Goal: Task Accomplishment & Management: Manage account settings

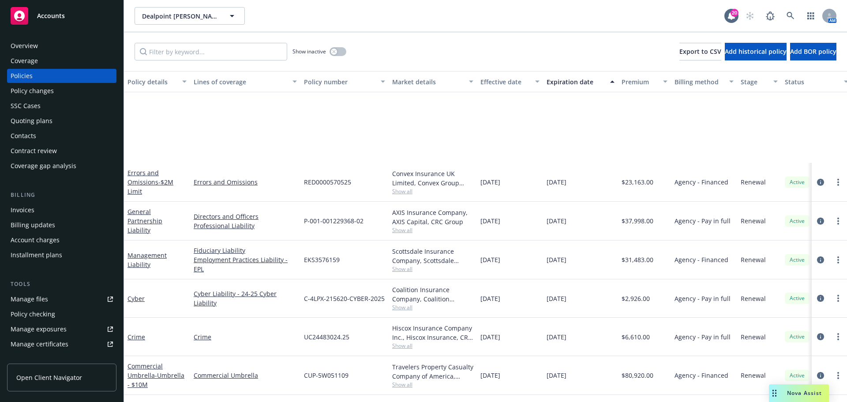
scroll to position [131, 0]
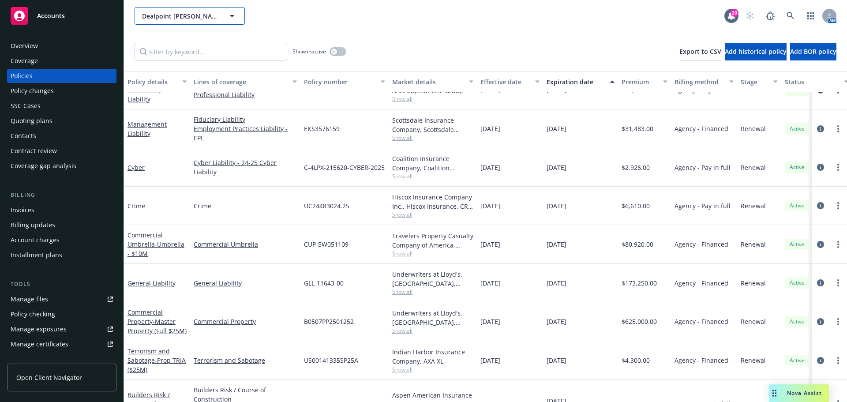
click at [206, 15] on span "Dealpoint [PERSON_NAME], LLC" at bounding box center [180, 15] width 76 height 9
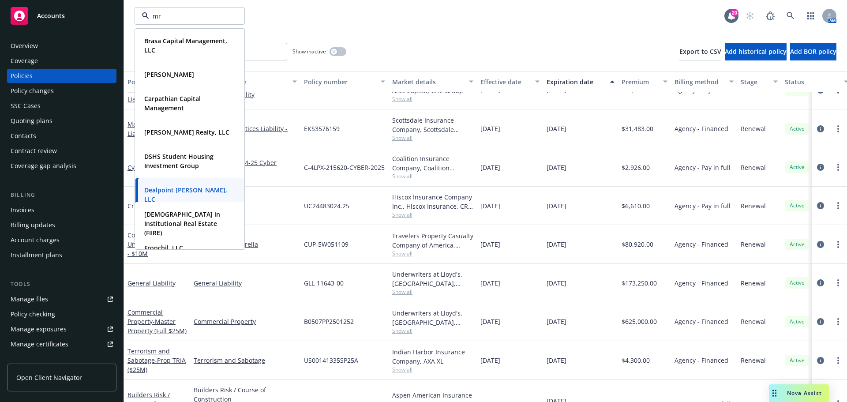
type input "mrk"
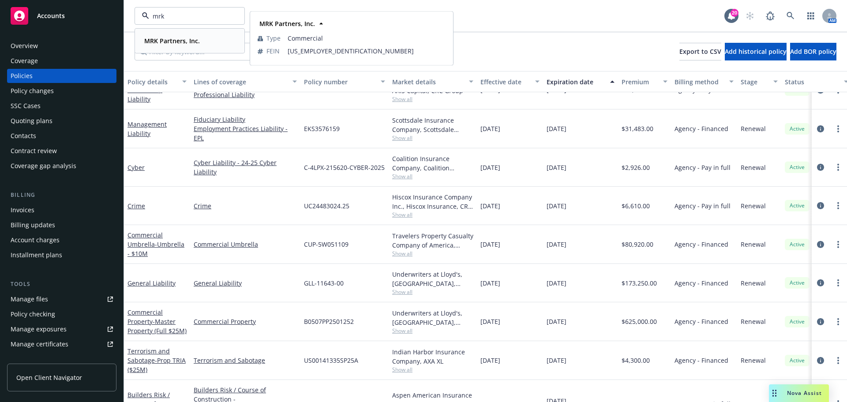
click at [183, 41] on strong "MRK Partners, Inc." at bounding box center [172, 41] width 56 height 8
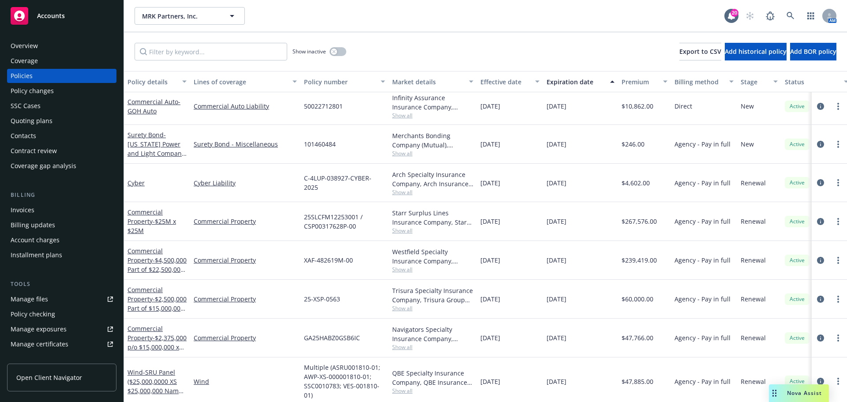
click at [45, 376] on span "Open Client Navigator" at bounding box center [49, 377] width 66 height 9
click at [198, 52] on input "Filter by keyword..." at bounding box center [211, 52] width 153 height 18
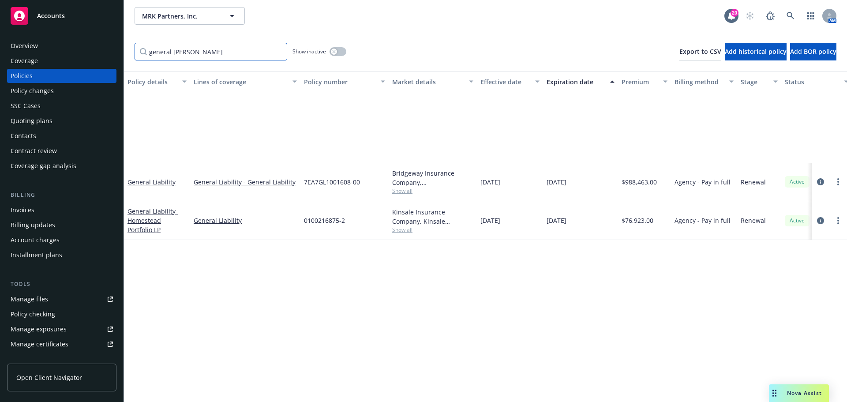
scroll to position [0, 0]
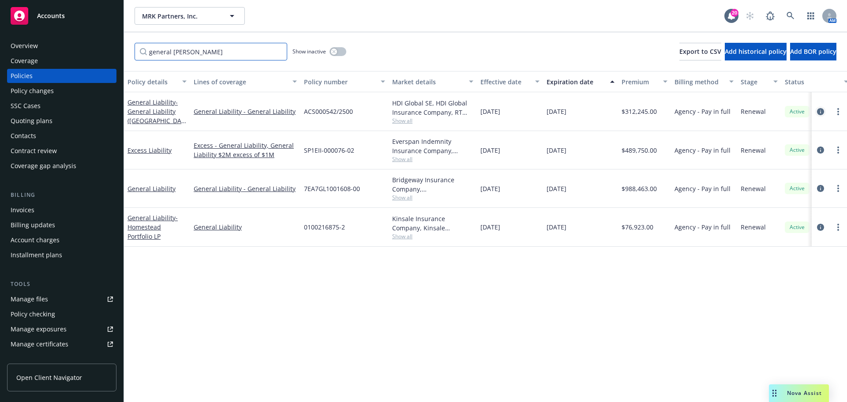
type input "general [PERSON_NAME]"
click at [823, 115] on icon "circleInformation" at bounding box center [820, 111] width 7 height 7
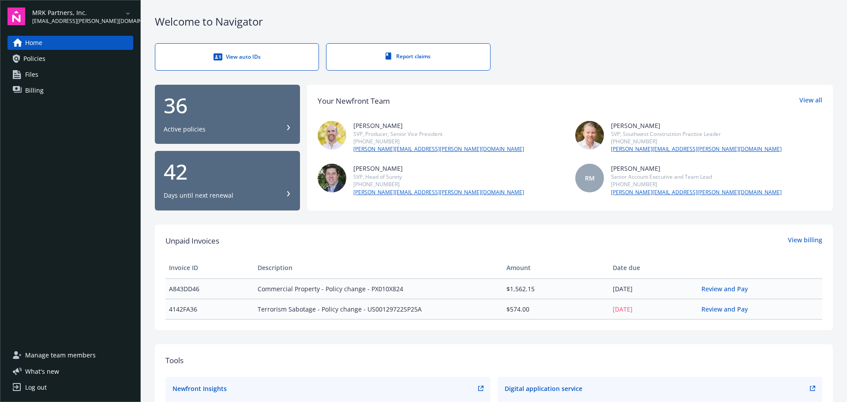
click at [52, 356] on span "Manage team members" at bounding box center [60, 355] width 71 height 14
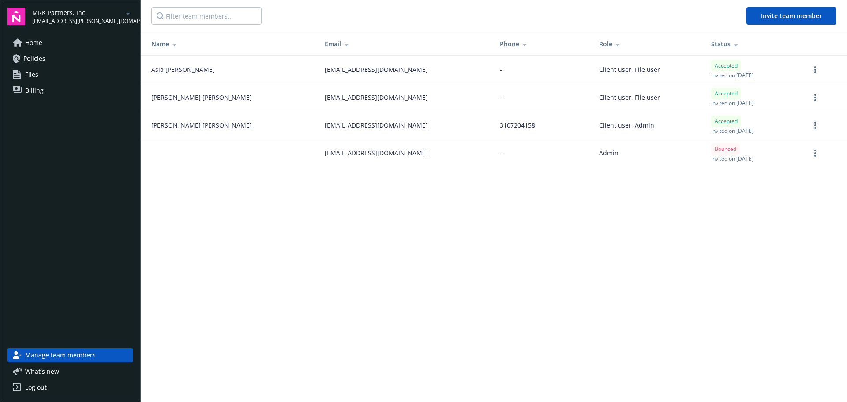
click at [35, 75] on span "Files" at bounding box center [31, 74] width 13 height 14
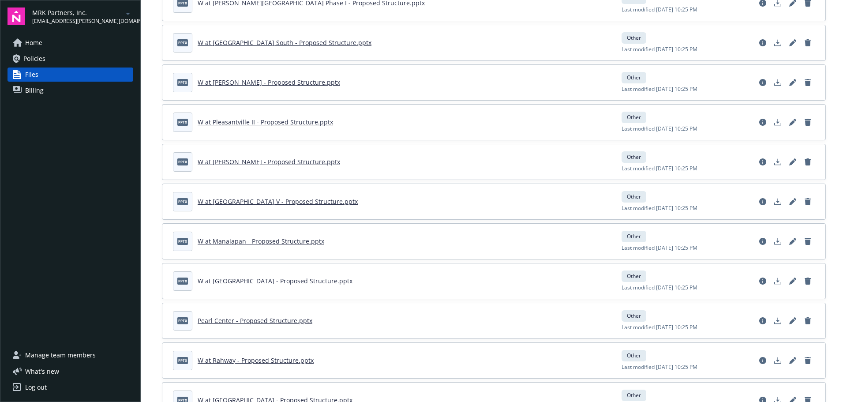
scroll to position [944, 0]
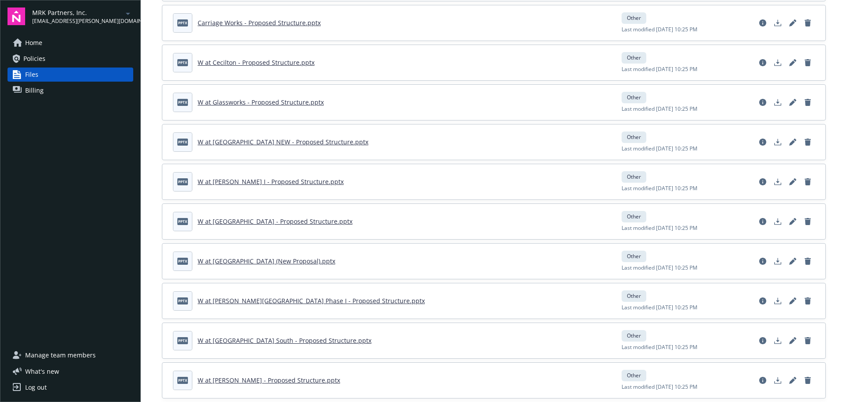
click at [41, 56] on span "Policies" at bounding box center [34, 59] width 22 height 14
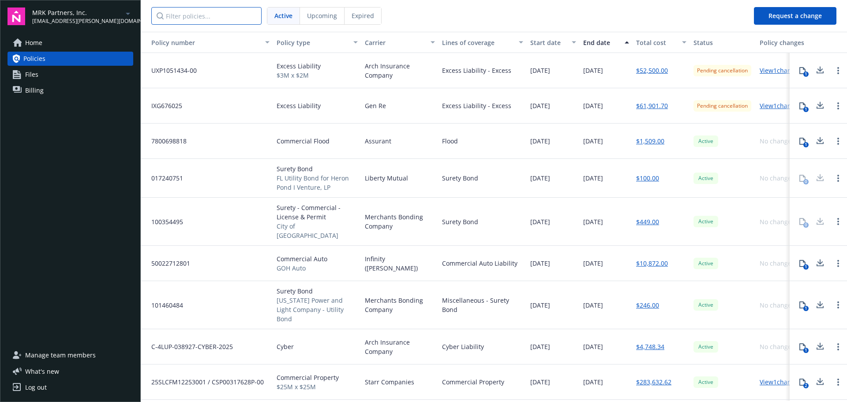
click at [220, 17] on input "Filter policies..." at bounding box center [206, 16] width 110 height 18
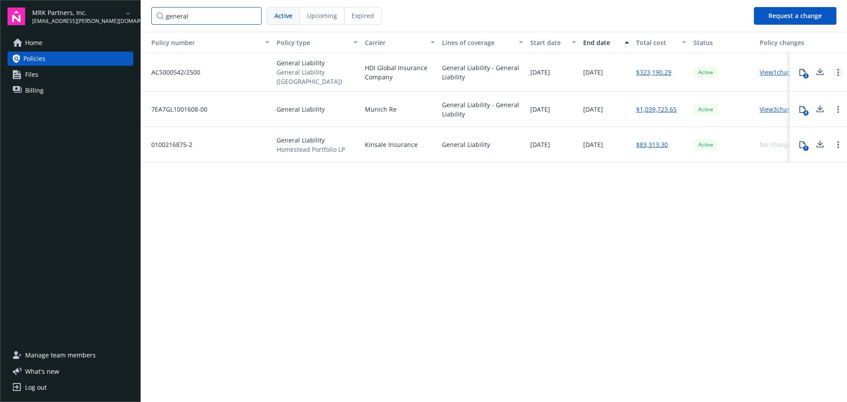
type input "general"
click at [843, 70] on link "Open options" at bounding box center [838, 72] width 11 height 11
drag, startPoint x: 813, startPoint y: 175, endPoint x: 813, endPoint y: 152, distance: 22.5
click at [813, 174] on div "Policy number Policy type Carrier Lines of coverage Start date End date Total c…" at bounding box center [494, 216] width 706 height 369
click at [803, 72] on icon at bounding box center [802, 72] width 7 height 7
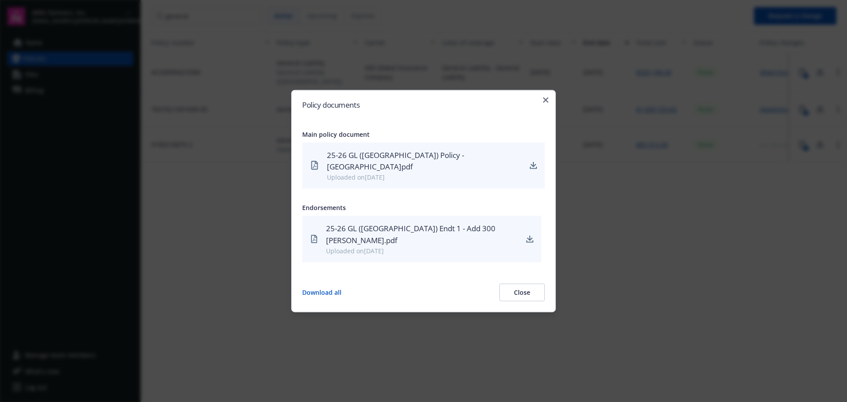
click at [532, 284] on button "Close" at bounding box center [521, 293] width 45 height 18
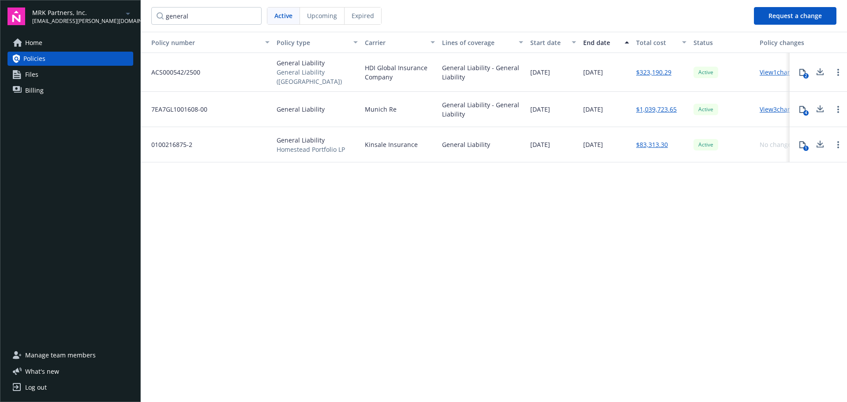
click at [483, 266] on div "Policy number Policy type Carrier Lines of coverage Start date End date Total c…" at bounding box center [494, 216] width 706 height 369
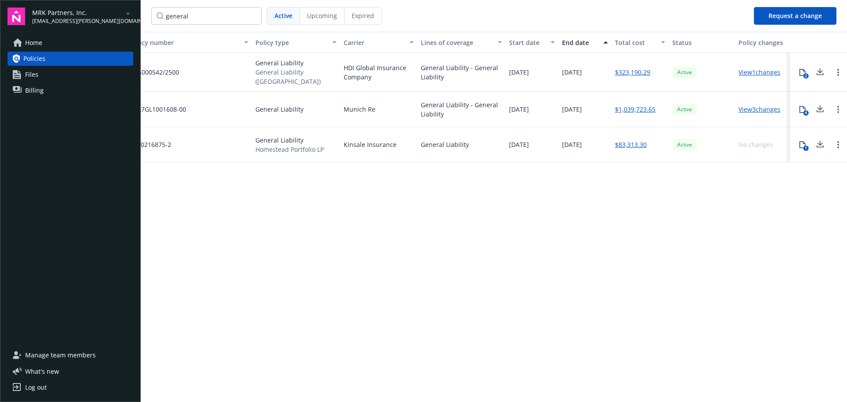
scroll to position [0, 22]
click at [744, 72] on link "View 1 changes" at bounding box center [759, 72] width 42 height 8
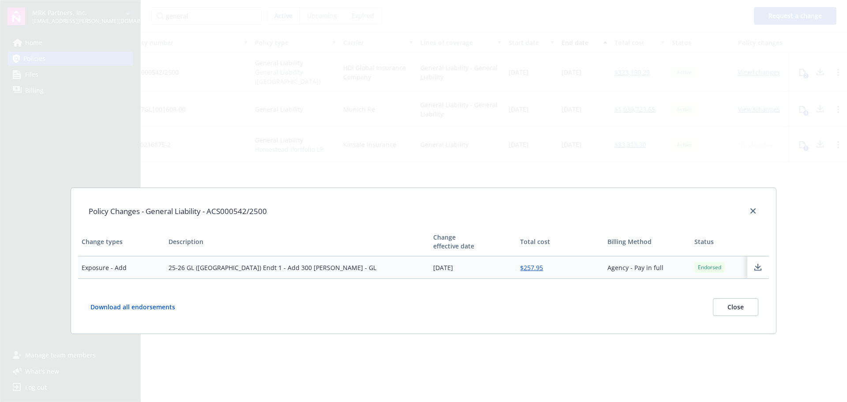
click at [129, 307] on button "Download all endorsements" at bounding box center [139, 307] width 101 height 18
click at [196, 355] on div "Policy Changes - General Liability - ACS000542/2500 Change types Description Ch…" at bounding box center [423, 201] width 847 height 402
click at [315, 60] on div "Policy Changes - General Liability - ACS000542/2500 Change types Description Ch…" at bounding box center [423, 201] width 847 height 402
click at [32, 152] on div "Policy Changes - General Liability - ACS000542/2500 Change types Description Ch…" at bounding box center [423, 201] width 847 height 402
click at [749, 306] on button "Close" at bounding box center [735, 307] width 45 height 18
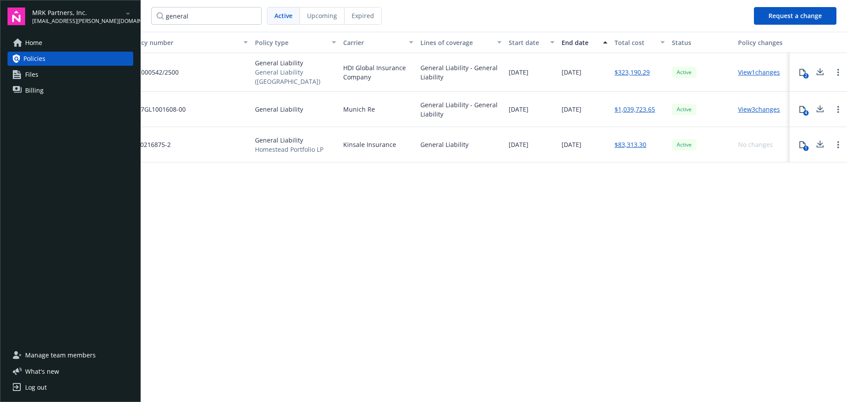
click at [86, 352] on span "Manage team members" at bounding box center [60, 355] width 71 height 14
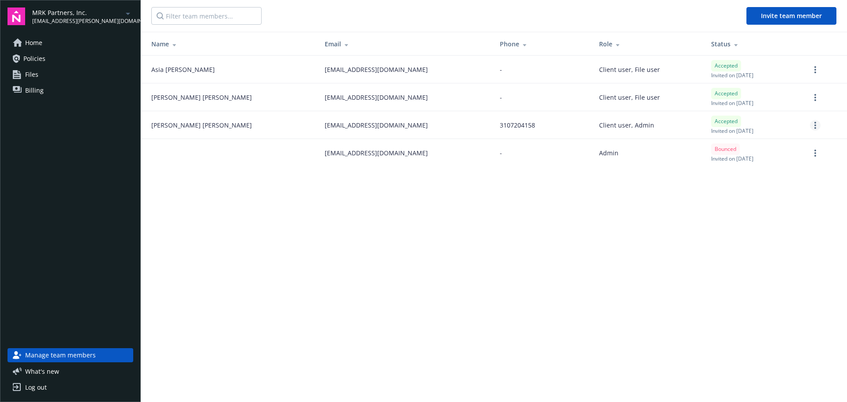
click at [811, 127] on link "more" at bounding box center [815, 125] width 11 height 11
click at [762, 178] on link "Edit permissions" at bounding box center [768, 179] width 103 height 18
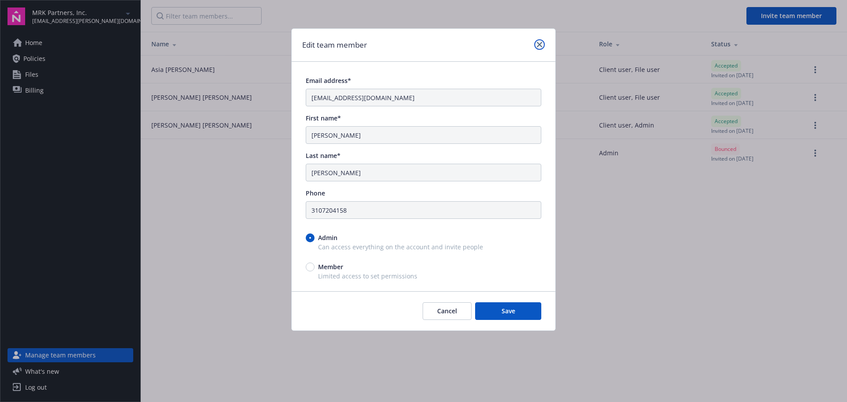
click at [541, 42] on icon "close" at bounding box center [539, 44] width 5 height 5
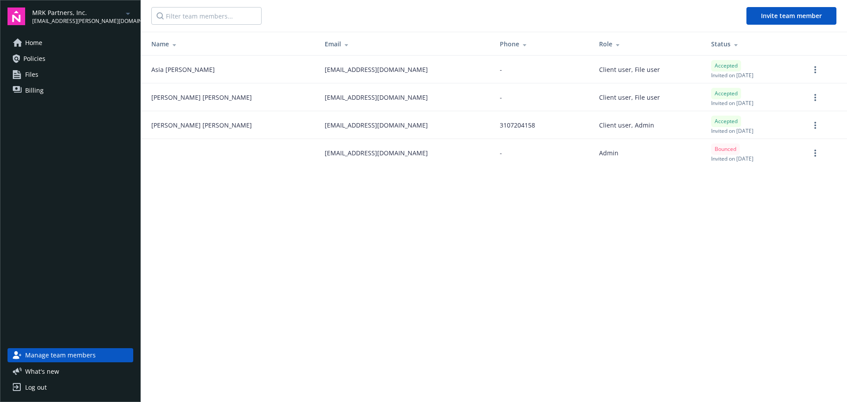
click at [39, 64] on span "Policies" at bounding box center [34, 59] width 22 height 14
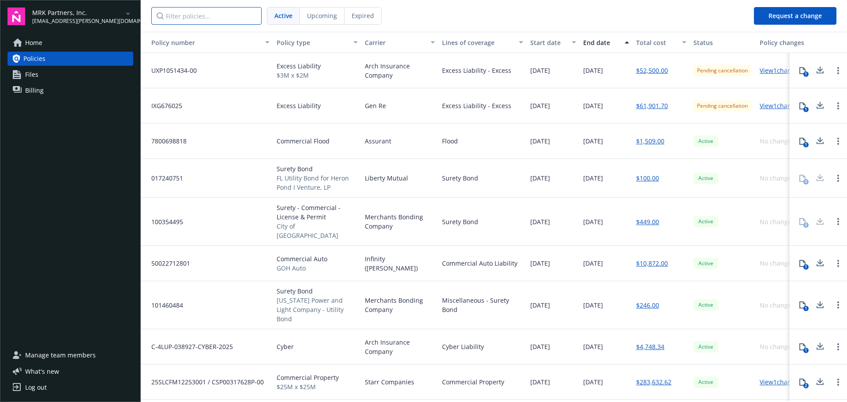
click at [209, 12] on input "Filter policies..." at bounding box center [206, 16] width 110 height 18
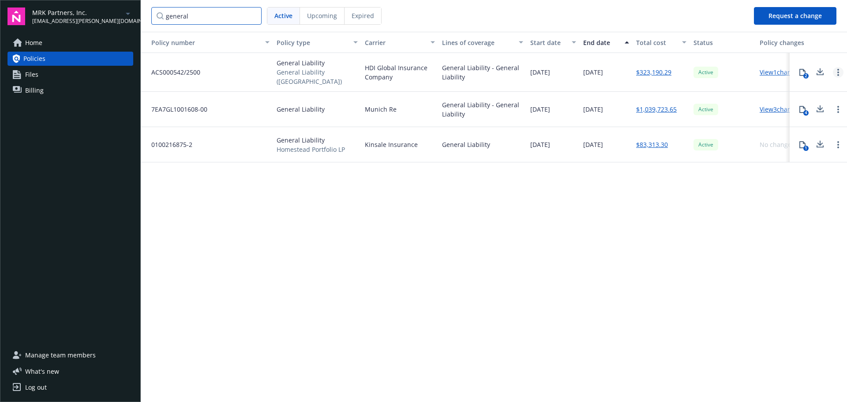
type input "general"
click at [835, 71] on link "Open options" at bounding box center [838, 72] width 11 height 11
drag, startPoint x: 808, startPoint y: 224, endPoint x: 809, endPoint y: 85, distance: 139.0
click at [808, 213] on div "Policy number Policy type Carrier Lines of coverage Start date End date Total c…" at bounding box center [494, 216] width 706 height 369
click at [804, 73] on div "2" at bounding box center [805, 75] width 5 height 5
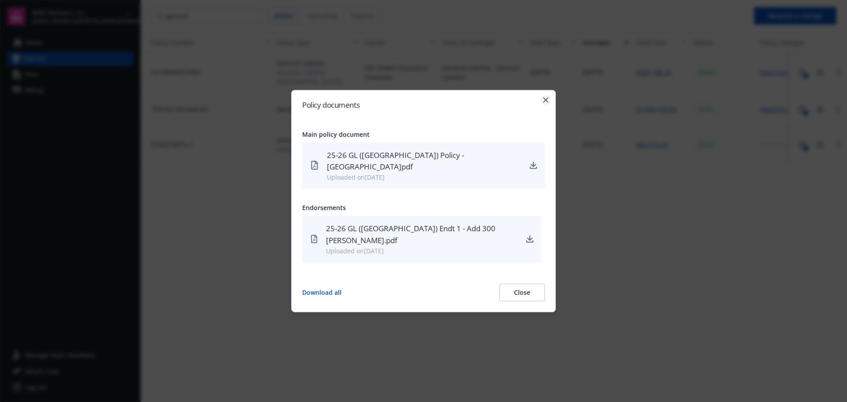
click at [546, 102] on icon "button" at bounding box center [545, 99] width 5 height 5
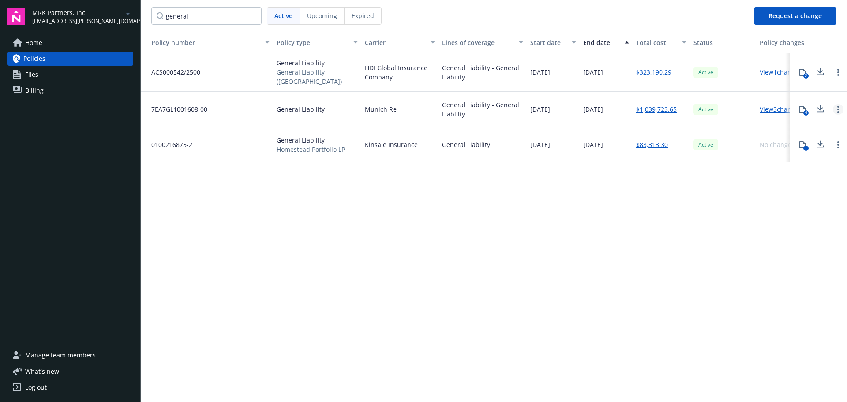
click at [834, 105] on link "Open options" at bounding box center [838, 109] width 11 height 11
click at [772, 224] on div "Policy number Policy type Carrier Lines of coverage Start date End date Total c…" at bounding box center [494, 216] width 706 height 369
click at [75, 354] on span "Manage team members" at bounding box center [60, 355] width 71 height 14
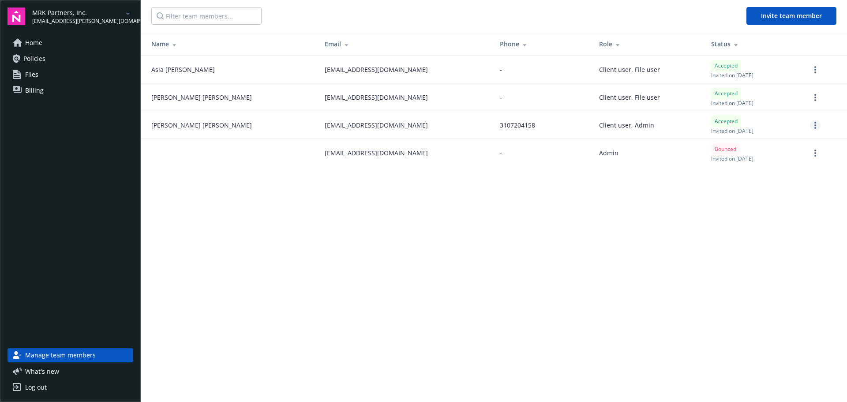
click at [813, 128] on link "more" at bounding box center [815, 125] width 11 height 11
click at [777, 177] on link "Edit permissions" at bounding box center [768, 179] width 103 height 18
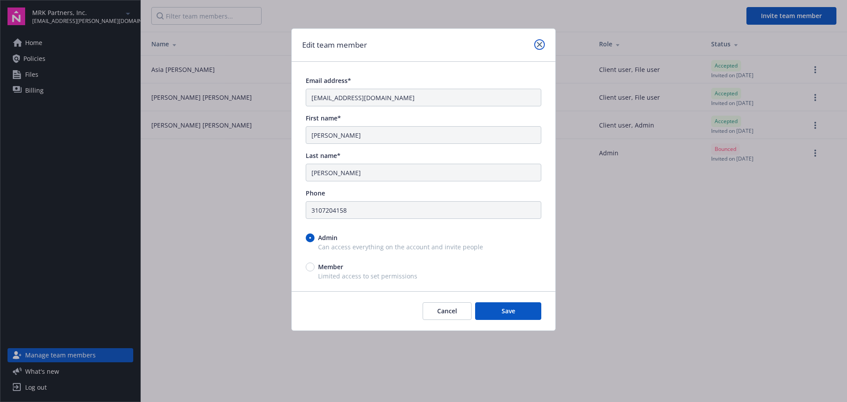
click at [541, 46] on icon "close" at bounding box center [539, 44] width 5 height 5
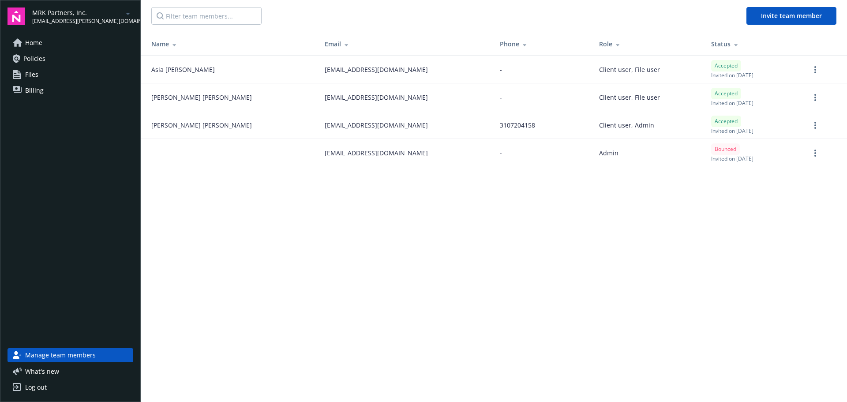
click at [386, 183] on main "Invite team member Name Email Phone Role Status Asia Williams awilliams@mrkpart…" at bounding box center [494, 201] width 706 height 402
